Goal: Information Seeking & Learning: Understand process/instructions

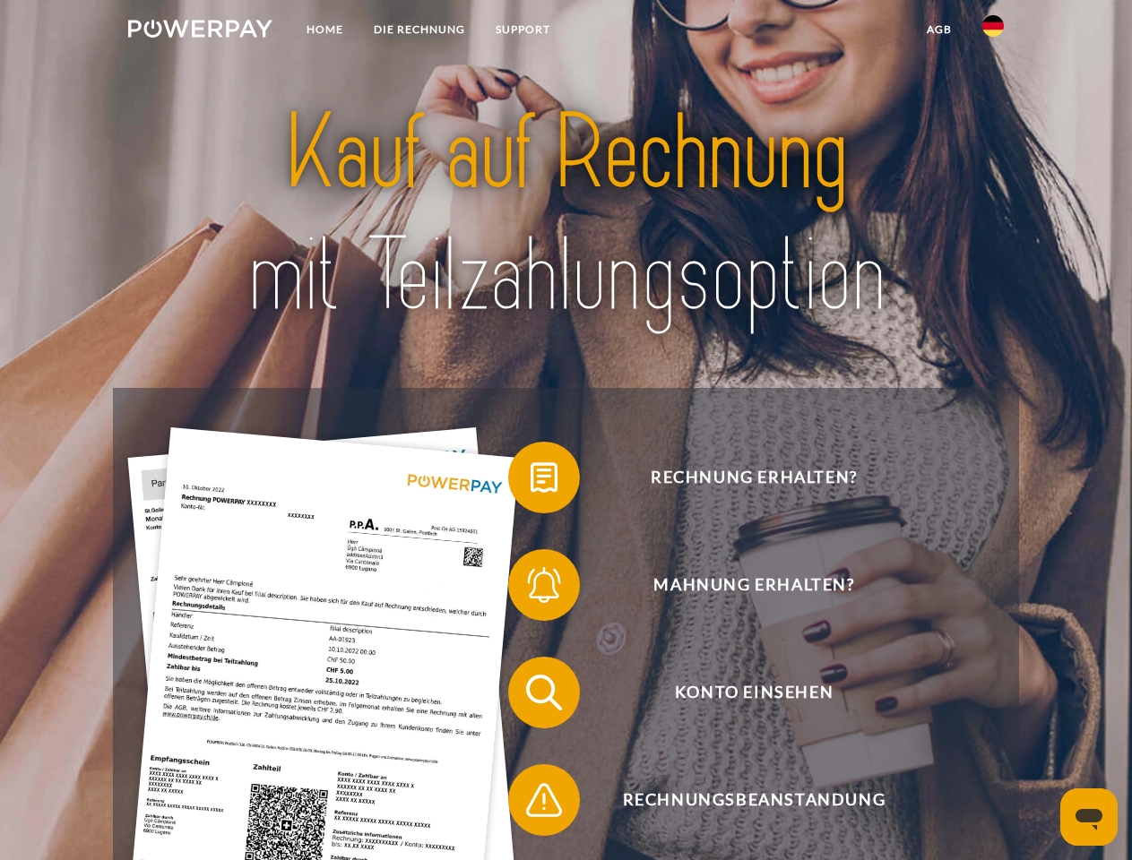
click at [200, 31] on img at bounding box center [200, 29] width 144 height 18
click at [993, 31] on img at bounding box center [993, 26] width 22 height 22
click at [938, 30] on link "agb" at bounding box center [939, 29] width 56 height 32
click at [530, 481] on span at bounding box center [517, 478] width 90 height 90
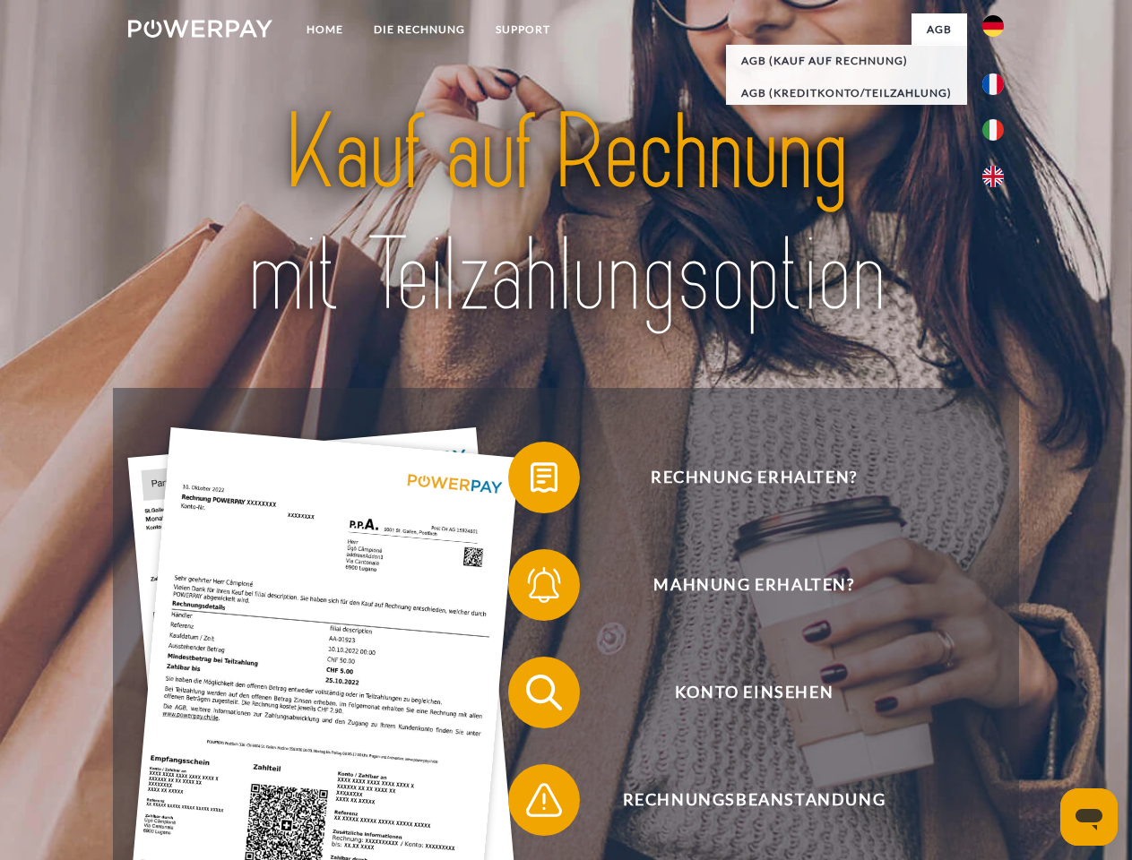
click at [530, 589] on span at bounding box center [517, 585] width 90 height 90
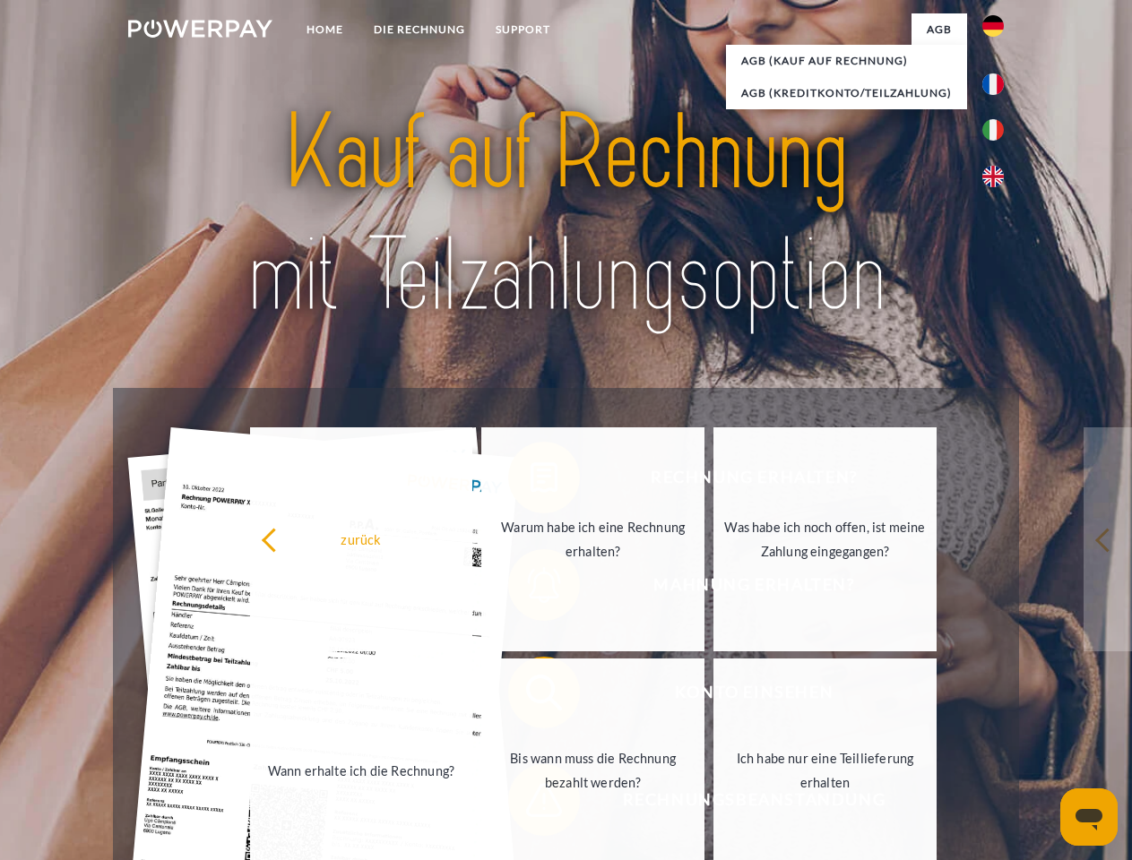
click at [530, 696] on link "Bis wann muss die Rechnung bezahlt werden?" at bounding box center [592, 771] width 223 height 224
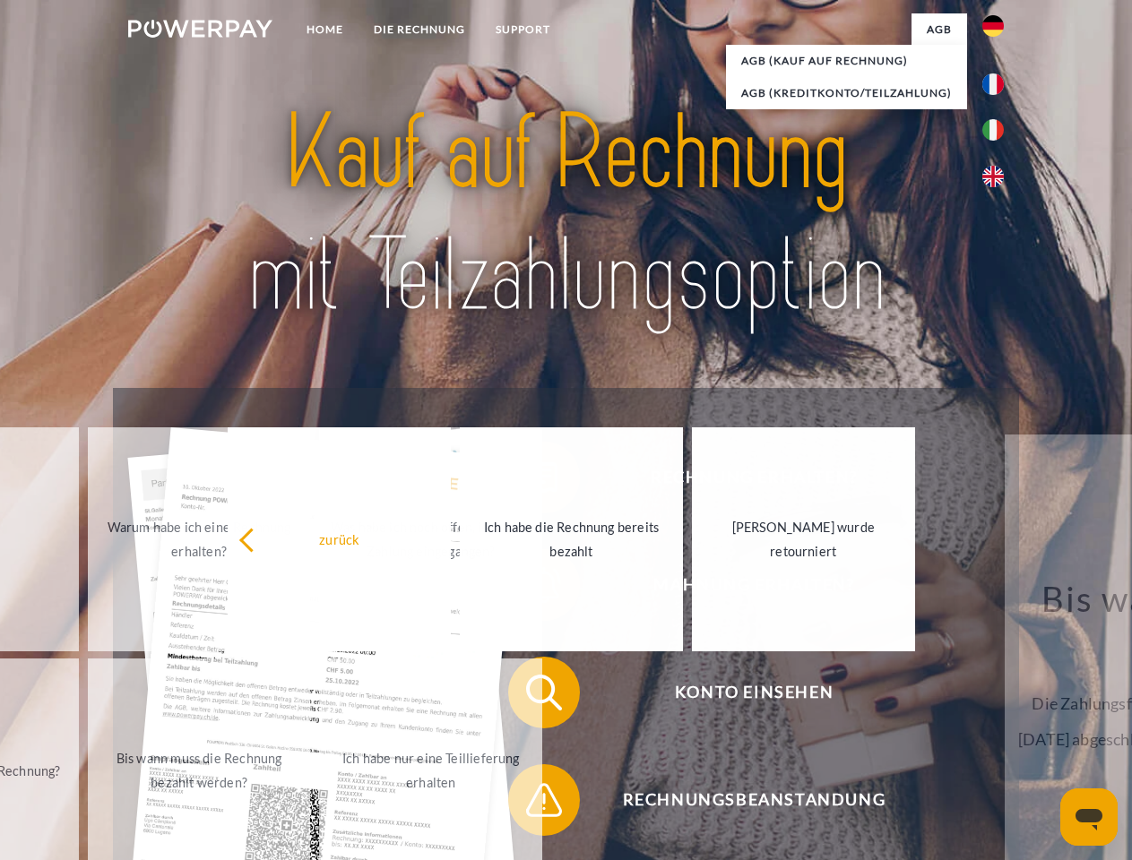
click at [530, 804] on span at bounding box center [517, 800] width 90 height 90
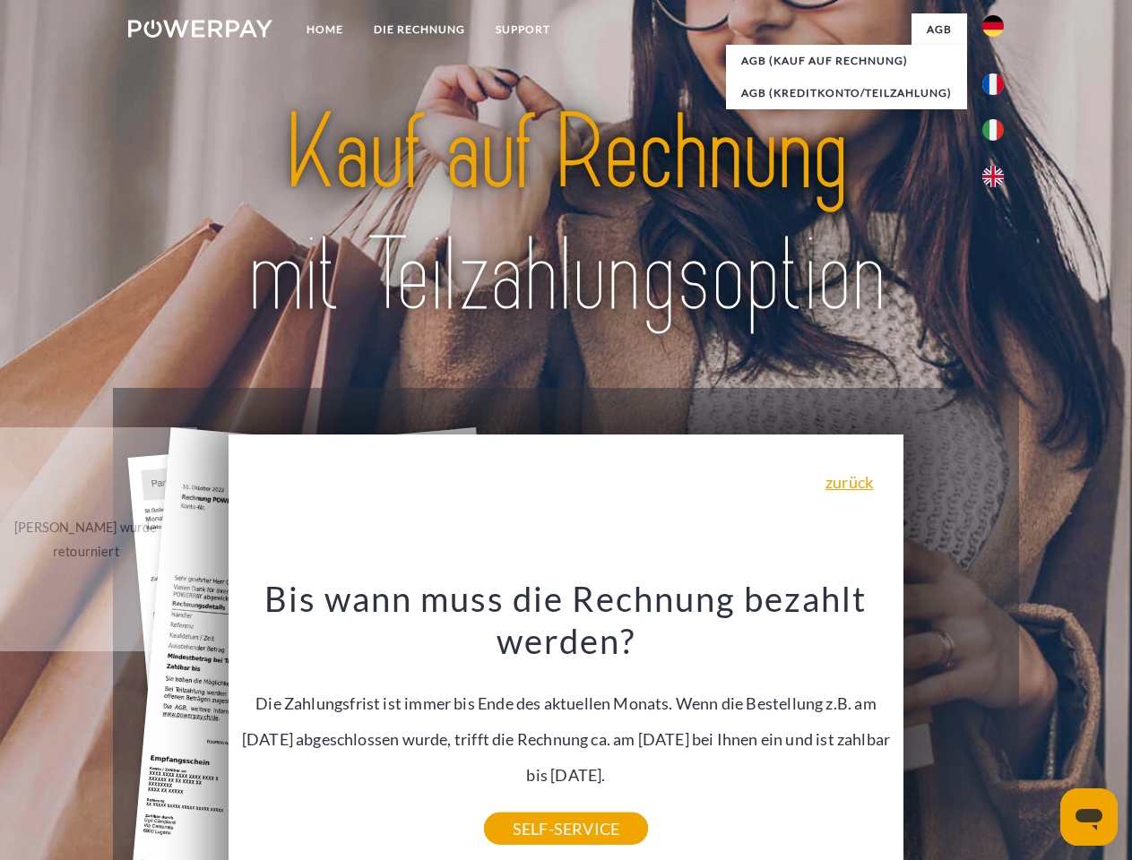
click at [1089, 817] on icon "Messaging-Fenster öffnen" at bounding box center [1088, 820] width 27 height 22
